Goal: Information Seeking & Learning: Find specific fact

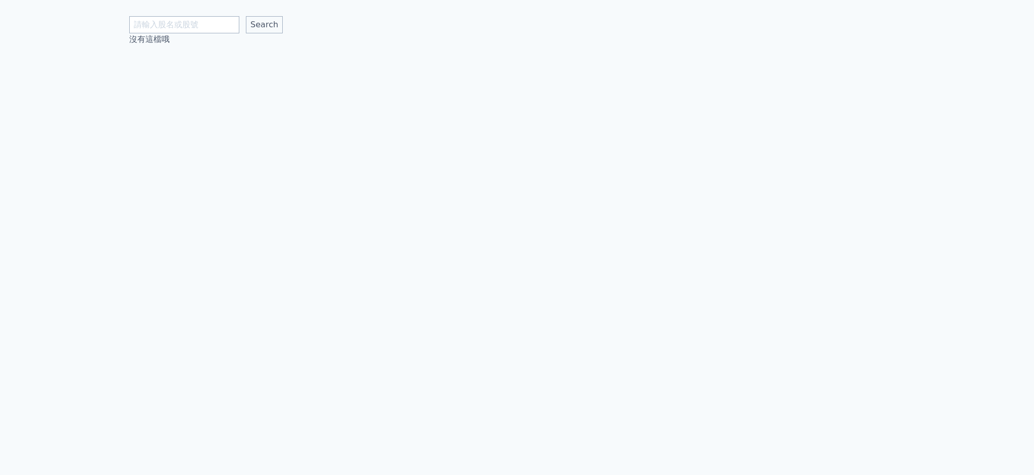
click at [197, 21] on input "text" at bounding box center [184, 24] width 110 height 17
type input "ˇ"
type input "3455"
click at [246, 16] on input "Search" at bounding box center [264, 24] width 37 height 17
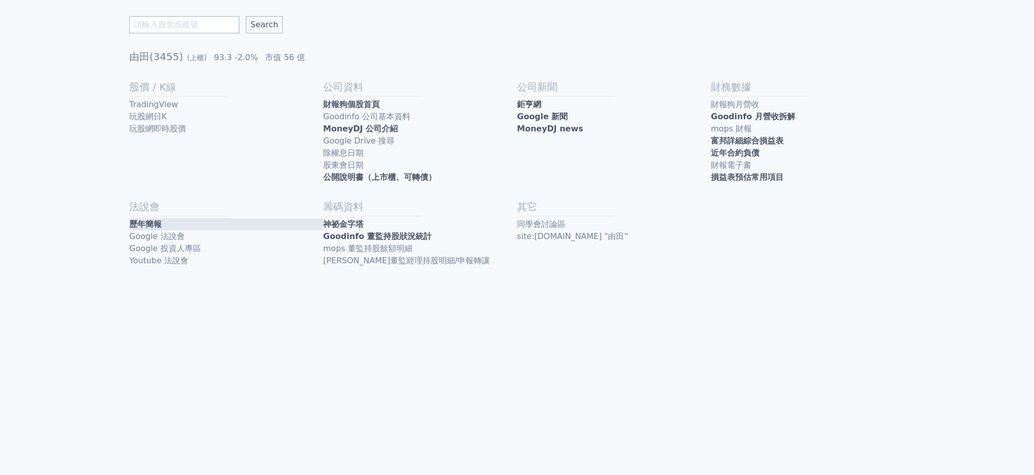
click at [190, 219] on link "歷年簡報" at bounding box center [226, 224] width 194 height 12
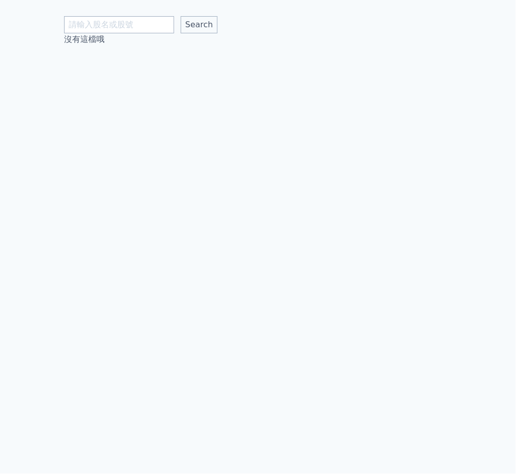
click at [110, 11] on div "Search 沒有這檔哦" at bounding box center [258, 22] width 388 height 45
click at [115, 22] on input "text" at bounding box center [119, 24] width 110 height 17
type input "6235"
click at [181, 16] on input "Search" at bounding box center [199, 24] width 37 height 17
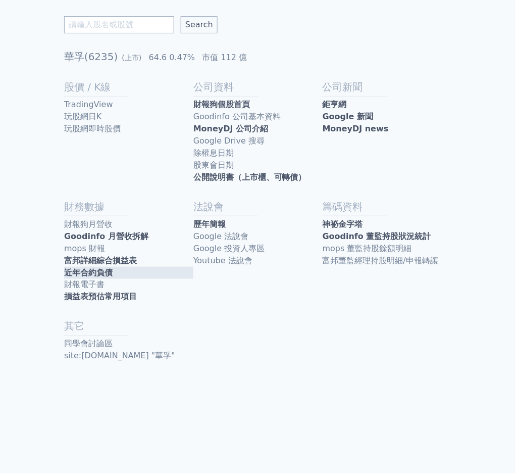
click at [142, 269] on link "近年合約負債" at bounding box center [128, 273] width 129 height 12
click at [141, 256] on link "富邦詳細綜合損益表" at bounding box center [128, 261] width 129 height 12
